Goal: Find specific page/section: Find specific page/section

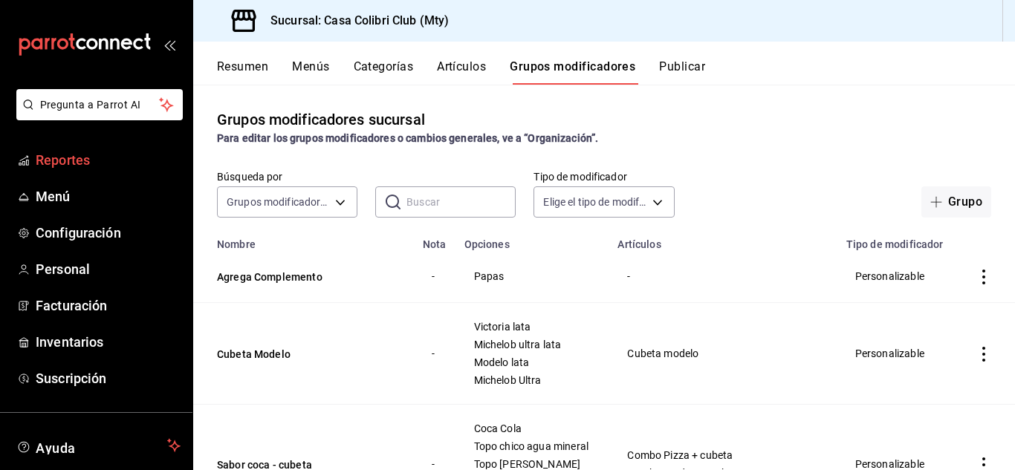
click at [76, 152] on span "Reportes" at bounding box center [108, 160] width 145 height 20
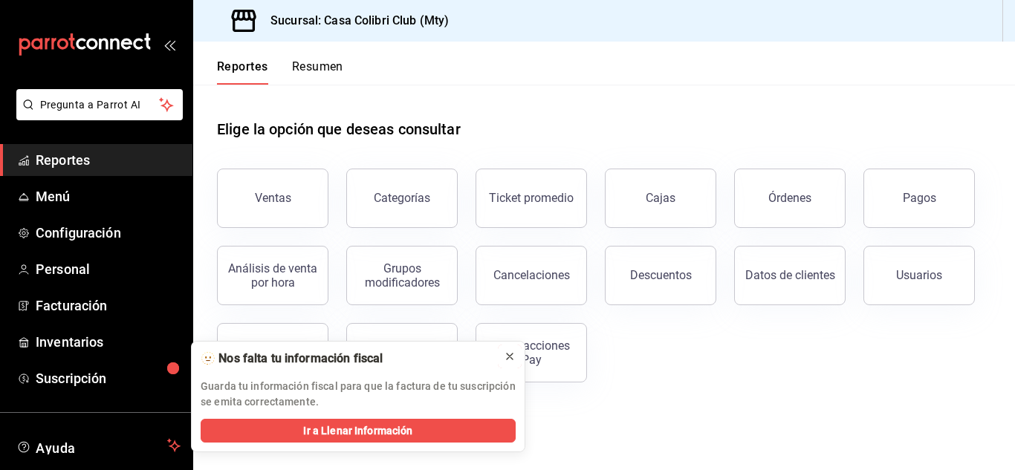
click at [512, 359] on icon at bounding box center [510, 357] width 12 height 12
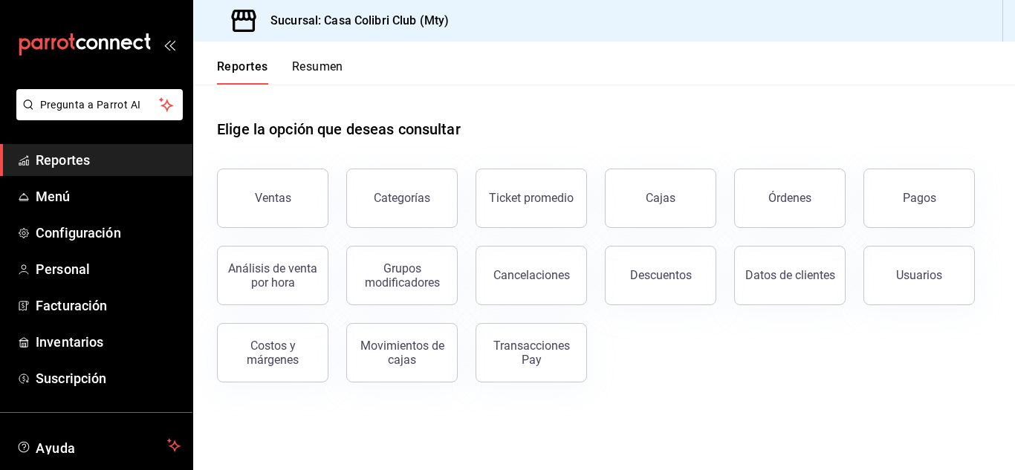
drag, startPoint x: 512, startPoint y: 359, endPoint x: 493, endPoint y: 374, distance: 24.8
click at [493, 374] on button "Transacciones Pay" at bounding box center [530, 352] width 111 height 59
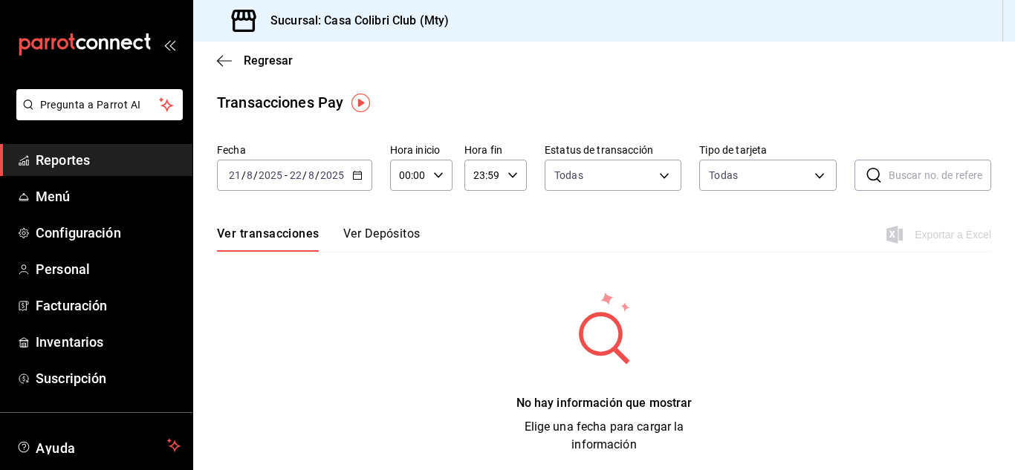
click at [493, 374] on div "No hay información que mostrar Elige una fecha para cargar la información" at bounding box center [604, 371] width 774 height 163
click at [227, 62] on icon "button" at bounding box center [224, 60] width 15 height 13
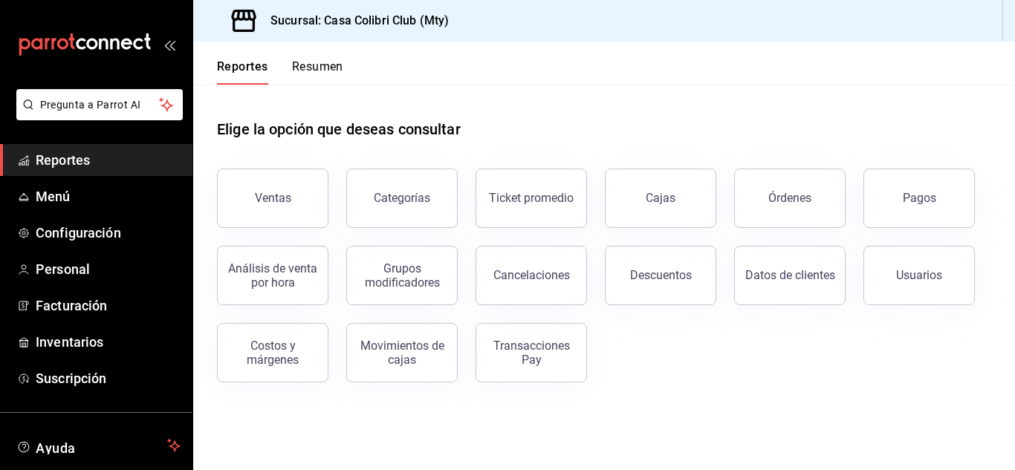
click at [82, 152] on span "Reportes" at bounding box center [108, 160] width 145 height 20
click at [74, 163] on span "Reportes" at bounding box center [108, 160] width 145 height 20
click at [61, 195] on span "Menú" at bounding box center [108, 196] width 145 height 20
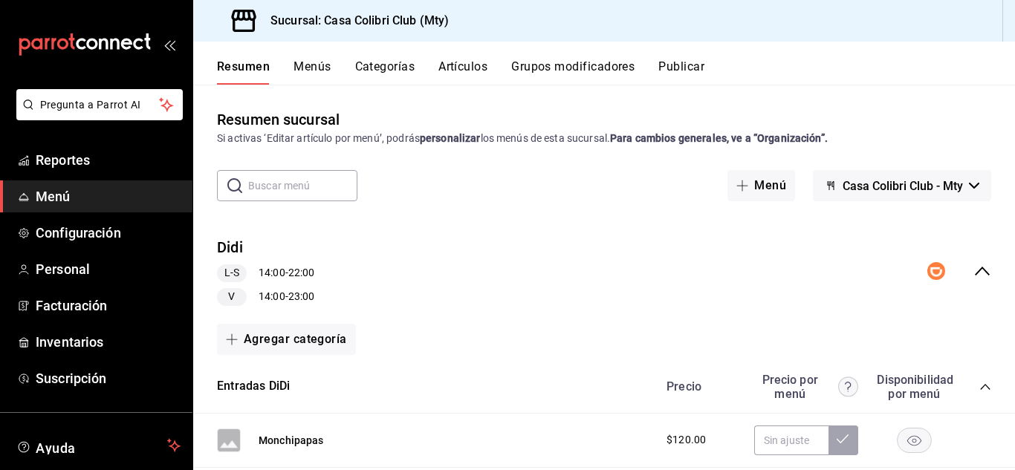
click at [973, 270] on icon "collapse-menu-row" at bounding box center [982, 271] width 18 height 18
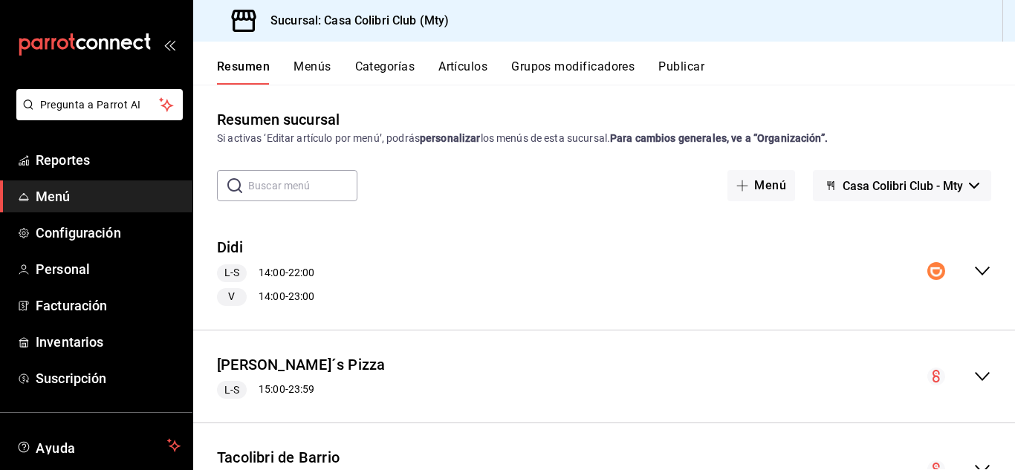
click at [973, 270] on icon "collapse-menu-row" at bounding box center [982, 271] width 18 height 18
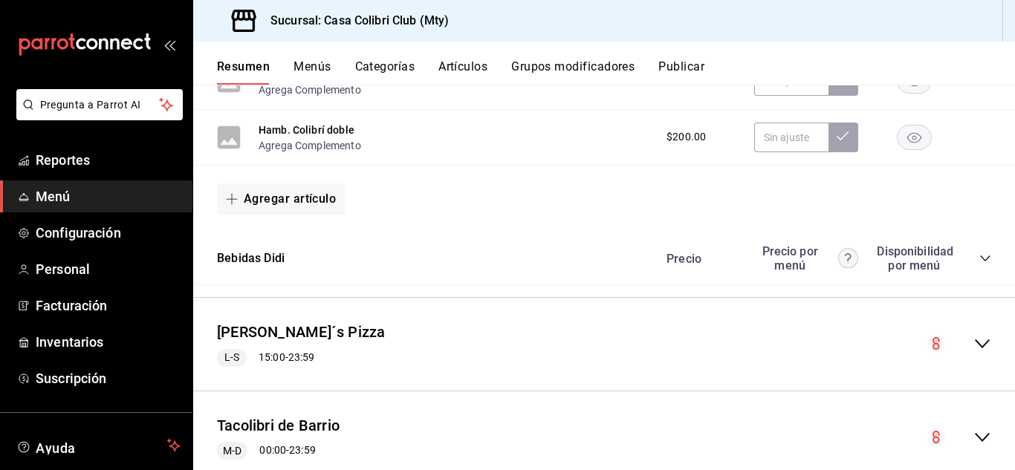
scroll to position [824, 0]
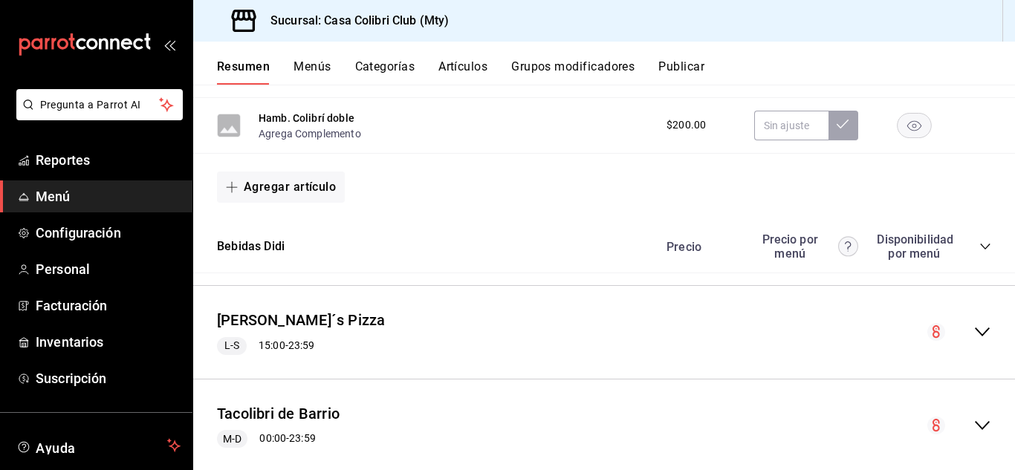
click at [968, 240] on div "Precio Precio por menú Disponibilidad por menú" at bounding box center [820, 246] width 339 height 28
click at [979, 243] on icon "collapse-category-row" at bounding box center [985, 247] width 12 height 12
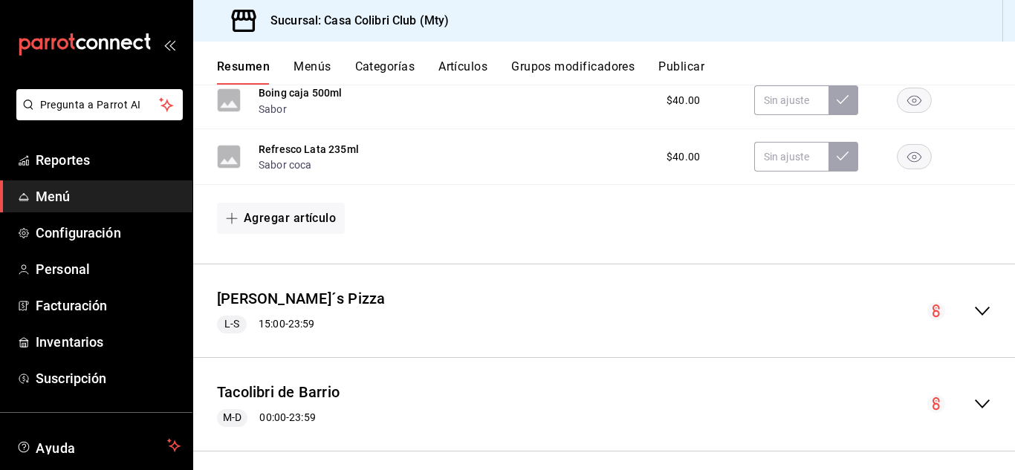
scroll to position [1032, 0]
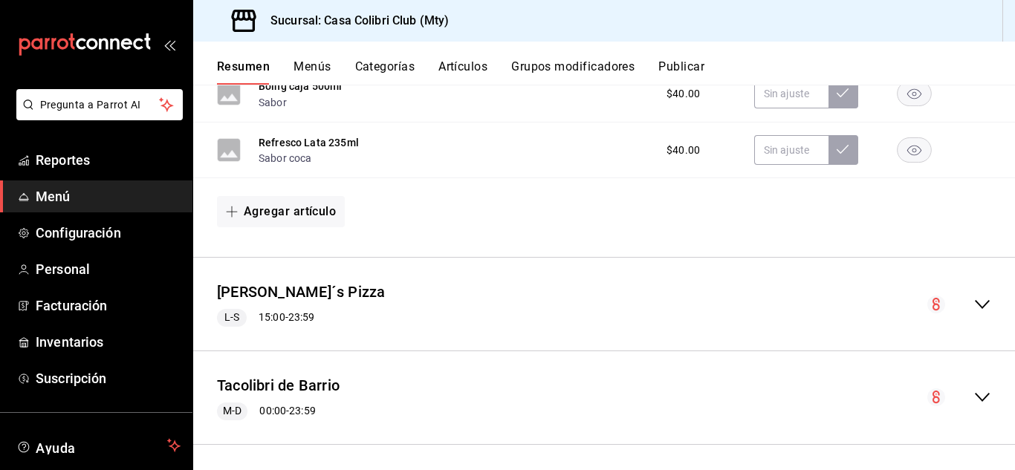
click at [976, 308] on icon "collapse-menu-row" at bounding box center [982, 305] width 18 height 18
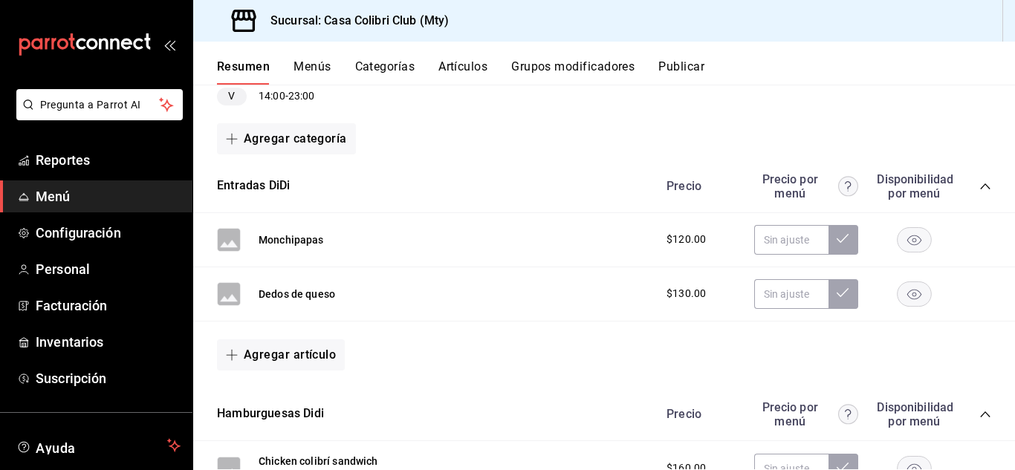
scroll to position [192, 0]
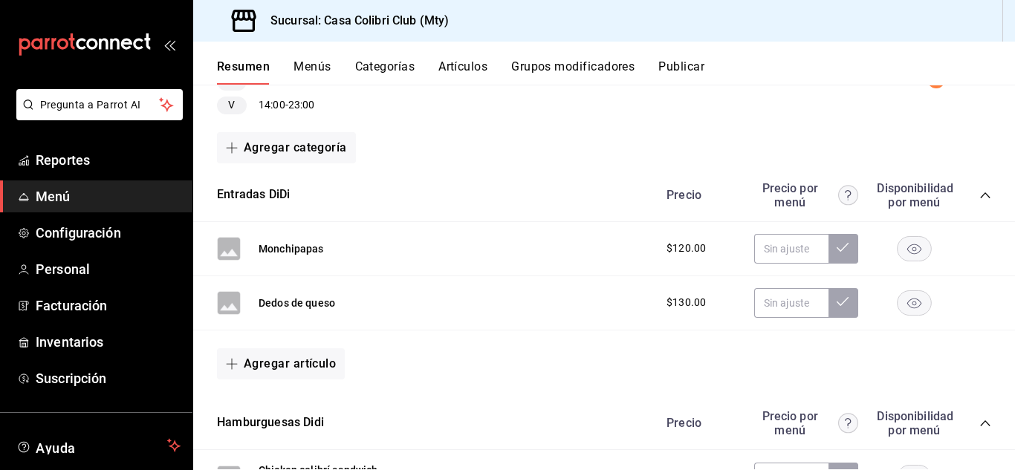
click at [293, 65] on button "Menús" at bounding box center [311, 71] width 37 height 25
